Goal: Task Accomplishment & Management: Use online tool/utility

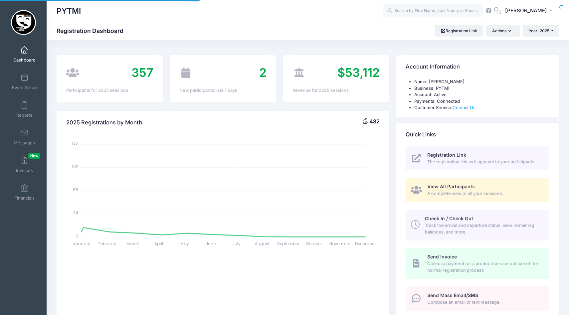
select select
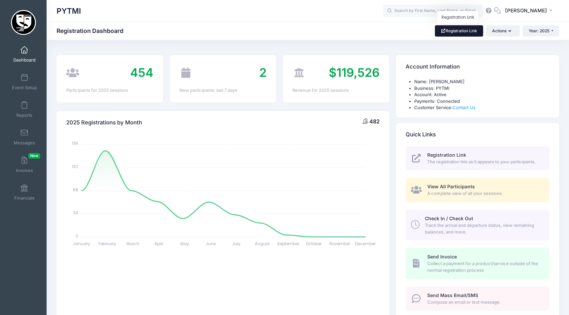
click at [456, 27] on link "Registration Link" at bounding box center [459, 30] width 48 height 11
click at [448, 29] on link "Registration Link" at bounding box center [459, 30] width 48 height 11
